Goal: Information Seeking & Learning: Find specific fact

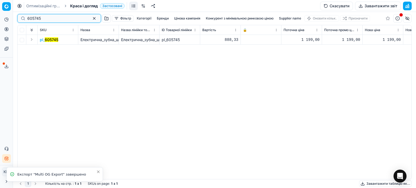
drag, startPoint x: 50, startPoint y: 18, endPoint x: 0, endPoint y: 17, distance: 50.2
click at [0, 17] on div "Pricing platform Аналітика Цінова оптимізація Асортимент продукції Шаблони Серв…" at bounding box center [208, 94] width 416 height 188
paste input "485002"
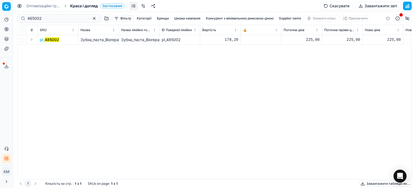
click at [51, 41] on mark "485002" at bounding box center [52, 39] width 14 height 5
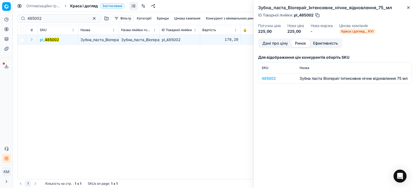
drag, startPoint x: 303, startPoint y: 43, endPoint x: 300, endPoint y: 46, distance: 3.5
click at [303, 43] on button "Ринок" at bounding box center [301, 44] width 18 height 8
click at [274, 80] on div "485002" at bounding box center [277, 78] width 31 height 5
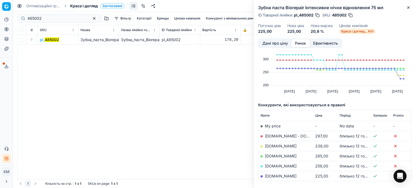
scroll to position [27, 0]
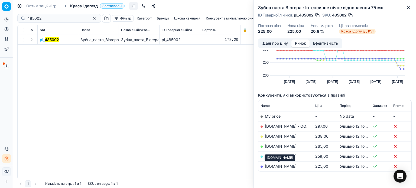
click at [281, 165] on link "[DOMAIN_NAME]" at bounding box center [281, 166] width 32 height 5
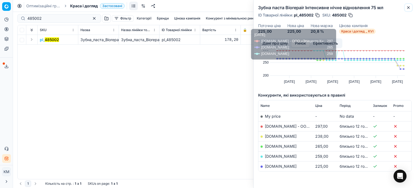
click at [410, 6] on icon "button" at bounding box center [409, 7] width 4 height 4
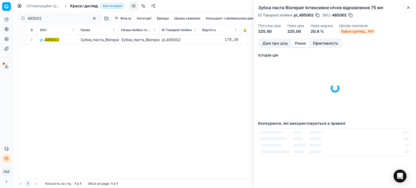
scroll to position [0, 0]
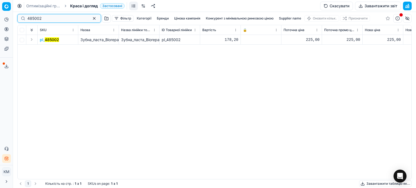
drag, startPoint x: 24, startPoint y: 16, endPoint x: 0, endPoint y: 16, distance: 24.4
click at [0, 16] on div "Pricing platform Аналітика Цінова оптимізація Асортимент продукції Шаблони Серв…" at bounding box center [208, 94] width 416 height 188
paste input "508069"
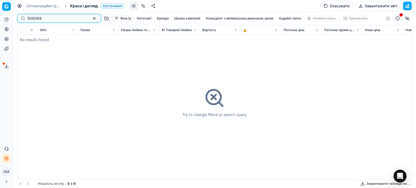
click at [28, 18] on input "508069" at bounding box center [56, 18] width 59 height 5
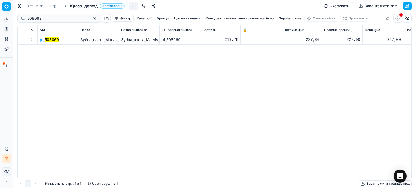
click at [57, 42] on mark "508069" at bounding box center [52, 39] width 14 height 5
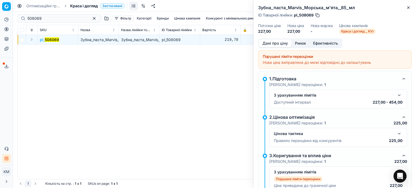
click at [301, 46] on button "Ринок" at bounding box center [301, 44] width 18 height 8
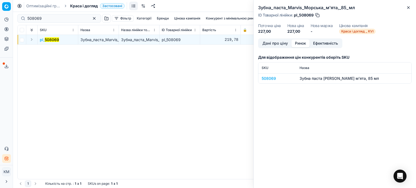
click at [273, 79] on div "508069" at bounding box center [277, 78] width 31 height 5
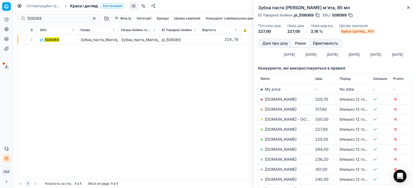
scroll to position [81, 0]
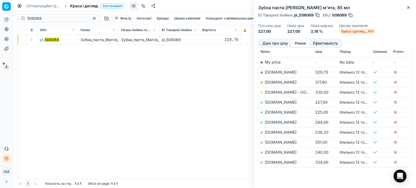
click at [283, 112] on link "[DOMAIN_NAME]" at bounding box center [281, 112] width 32 height 5
click at [272, 101] on link "[DOMAIN_NAME]" at bounding box center [281, 102] width 32 height 5
click at [411, 9] on button "Close" at bounding box center [409, 7] width 7 height 7
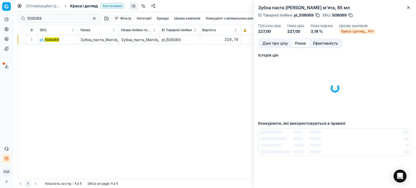
scroll to position [0, 0]
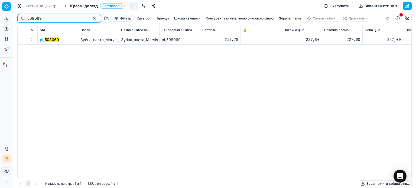
drag, startPoint x: 28, startPoint y: 18, endPoint x: 3, endPoint y: 16, distance: 24.8
click at [3, 16] on div "Pricing platform Аналітика Цінова оптимізація Асортимент продукції Шаблони Серв…" at bounding box center [208, 94] width 416 height 188
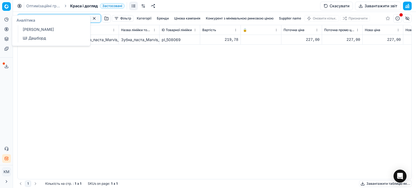
paste input "95"
type input "508095"
click at [130, 72] on div "pl_ 508095 Ополіскувач_для_ротової_порожнини_Marvis_Cinnamon_Mint,_концентрат,_…" at bounding box center [215, 107] width 394 height 145
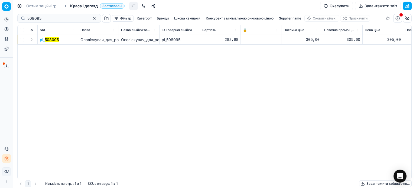
click at [57, 41] on mark "508095" at bounding box center [52, 39] width 14 height 5
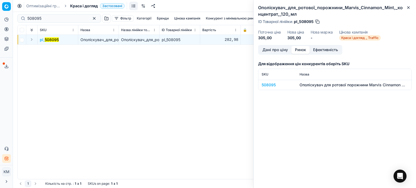
click at [304, 49] on button "Ринок" at bounding box center [301, 50] width 18 height 8
click at [264, 85] on div "508095" at bounding box center [277, 84] width 31 height 5
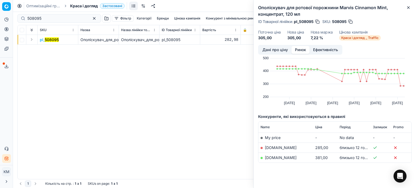
scroll to position [19, 0]
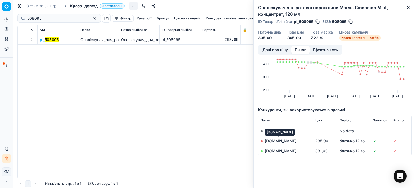
click at [292, 142] on link "[DOMAIN_NAME]" at bounding box center [281, 141] width 32 height 5
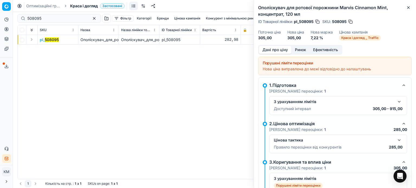
click at [284, 50] on button "Дані про ціну" at bounding box center [275, 50] width 33 height 8
click at [406, 7] on button "Close" at bounding box center [409, 7] width 7 height 7
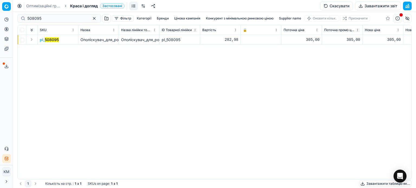
click at [42, 39] on span "pl_ 508095" at bounding box center [49, 39] width 19 height 5
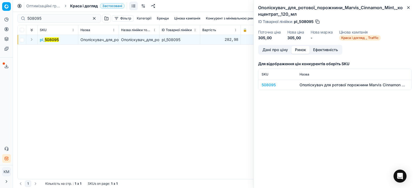
click at [297, 50] on button "Ринок" at bounding box center [301, 50] width 18 height 8
click at [273, 83] on div "508095" at bounding box center [277, 84] width 31 height 5
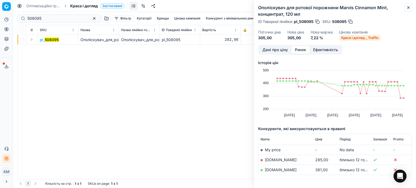
click at [409, 8] on icon "button" at bounding box center [409, 8] width 2 height 2
